Goal: Browse casually

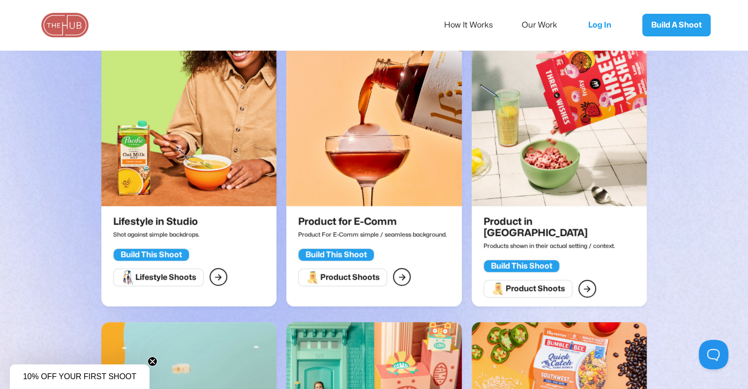
scroll to position [260, 0]
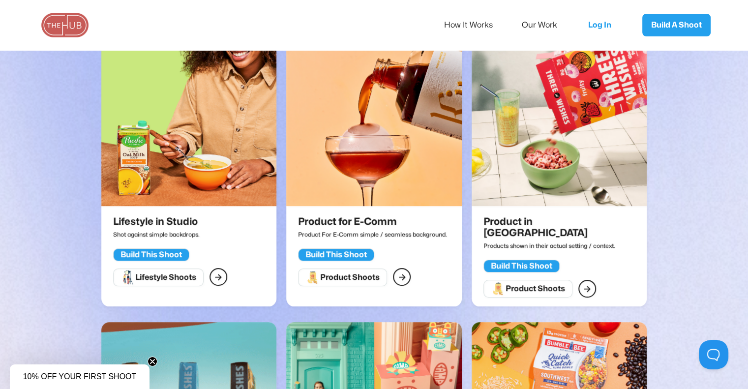
click at [180, 278] on div "Lifestyle Shoots" at bounding box center [165, 278] width 61 height 10
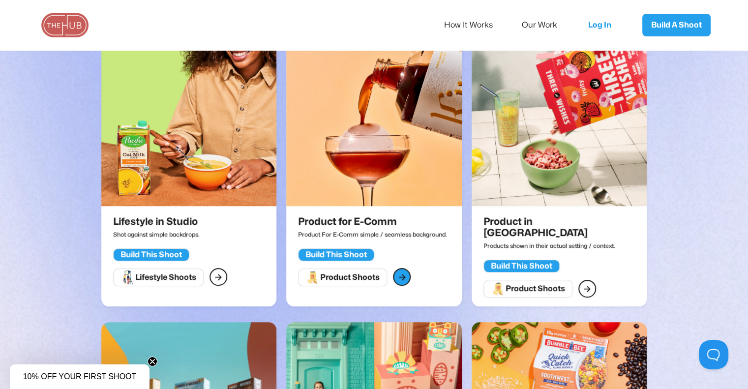
click at [222, 279] on div "" at bounding box center [217, 277] width 7 height 13
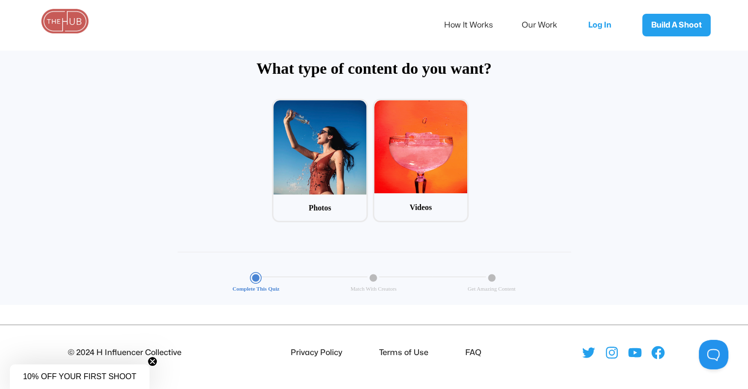
click at [334, 169] on div at bounding box center [320, 147] width 93 height 94
click at [278, 105] on input "1 Photos" at bounding box center [275, 102] width 6 height 6
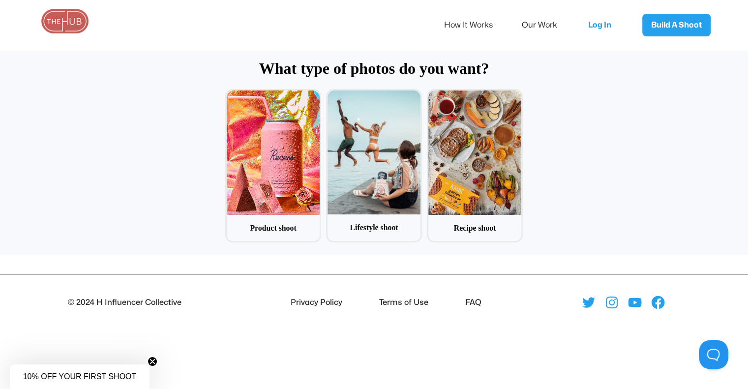
click at [287, 156] on div at bounding box center [273, 153] width 93 height 124
click at [232, 95] on input "1 Product shoot" at bounding box center [228, 92] width 6 height 6
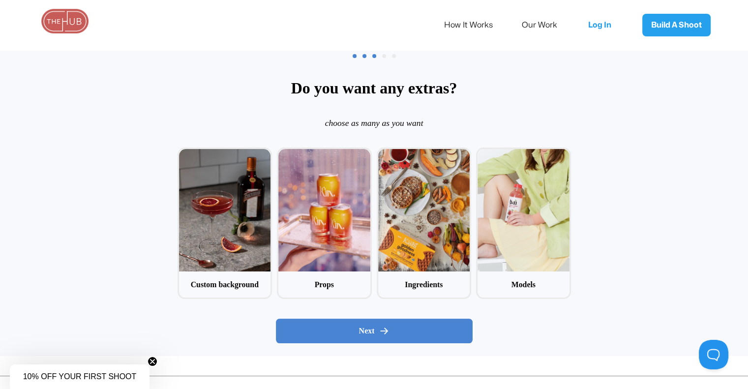
scroll to position [99, 0]
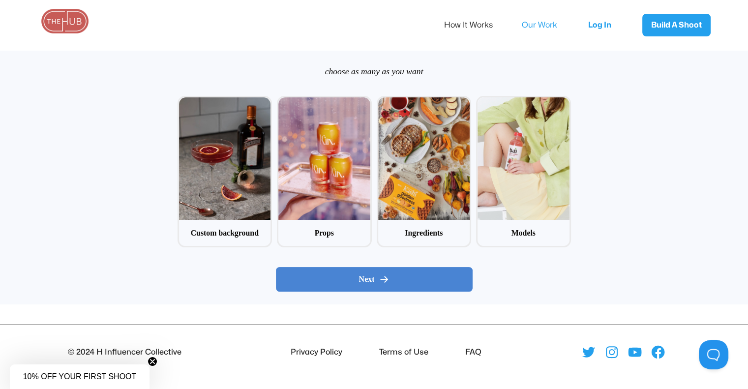
click at [543, 29] on link "Our Work" at bounding box center [546, 25] width 49 height 21
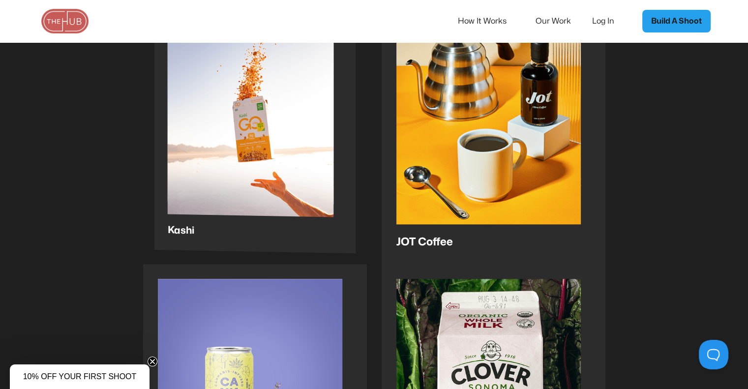
scroll to position [961, 0]
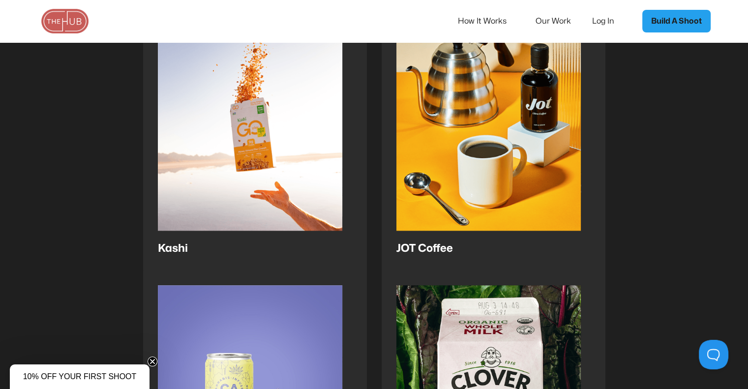
click at [65, 20] on img at bounding box center [64, 21] width 49 height 25
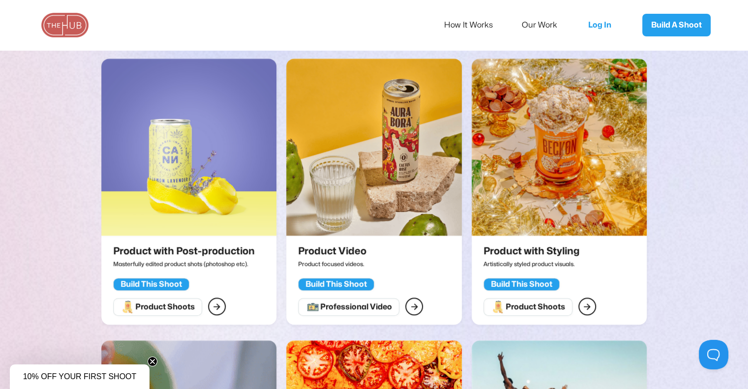
scroll to position [805, 0]
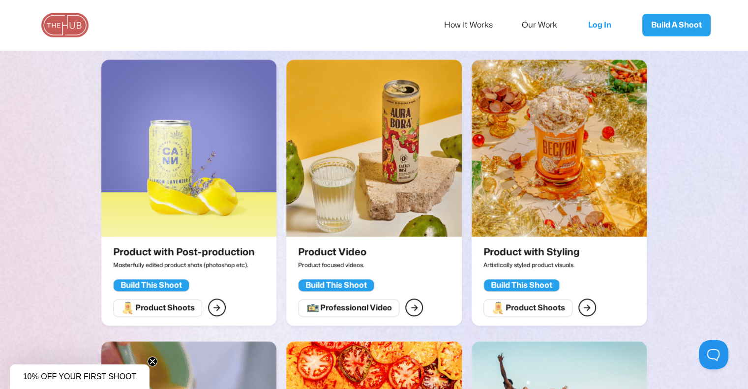
click at [548, 173] on img at bounding box center [559, 148] width 175 height 177
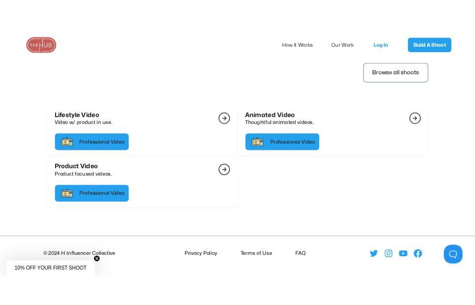
scroll to position [2208, 0]
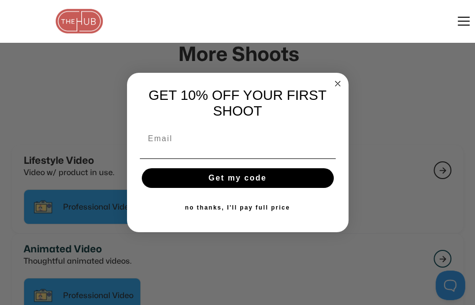
click at [341, 82] on circle "Close dialog" at bounding box center [337, 83] width 11 height 11
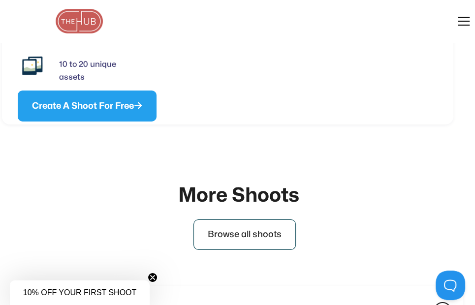
scroll to position [2073, 0]
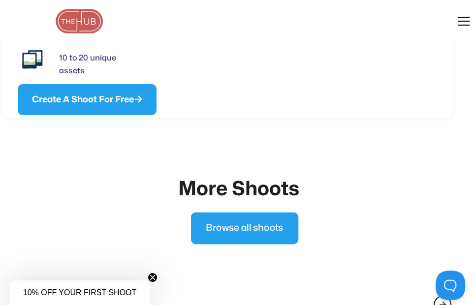
click at [252, 234] on link "Browse all shoots" at bounding box center [243, 228] width 107 height 32
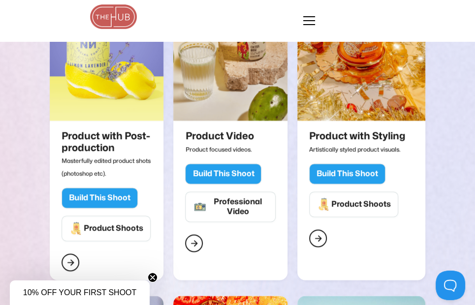
scroll to position [909, 0]
